Goal: Information Seeking & Learning: Learn about a topic

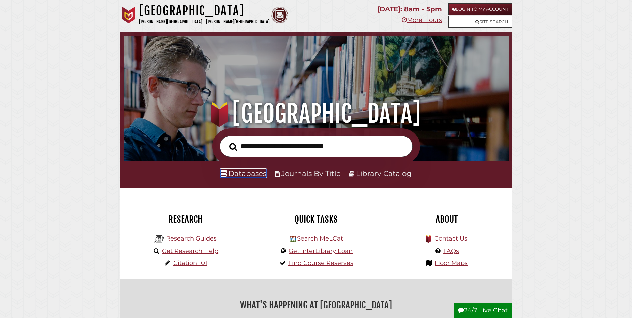
click at [245, 175] on link "Databases" at bounding box center [243, 173] width 46 height 9
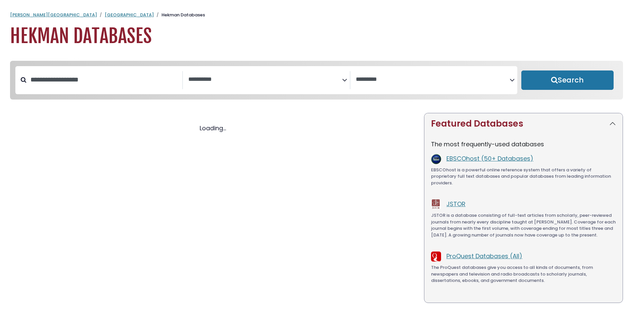
select select "Database Subject Filter"
select select "Database Vendors Filter"
select select "Database Subject Filter"
select select "Database Vendors Filter"
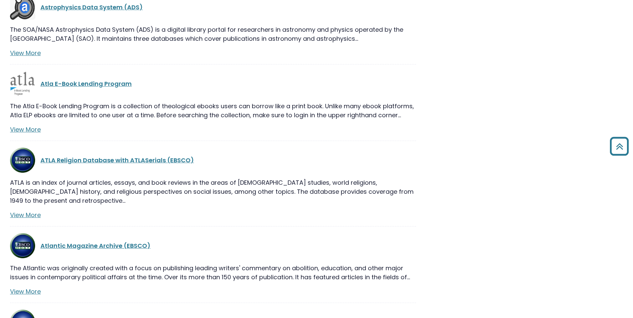
scroll to position [2297, 0]
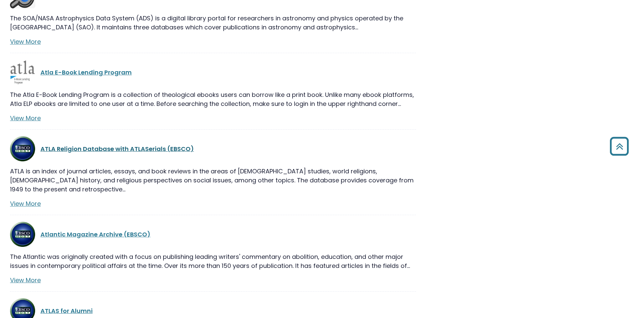
click at [134, 145] on link "ATLA Religion Database with ATLASerials (EBSCO)" at bounding box center [117, 149] width 154 height 8
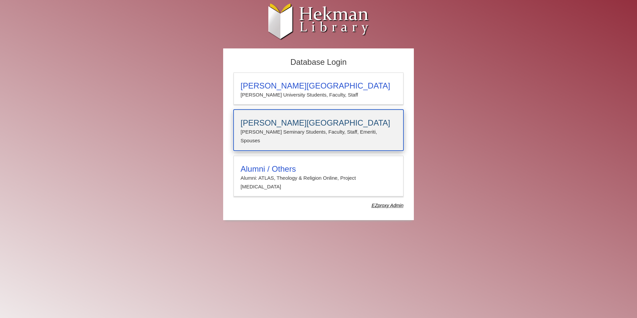
click at [276, 118] on div "Calvin Theological Seminary Calvin Seminary Students, Faculty, Staff, Emeriti, …" at bounding box center [318, 130] width 170 height 41
